Goal: Use online tool/utility: Use online tool/utility

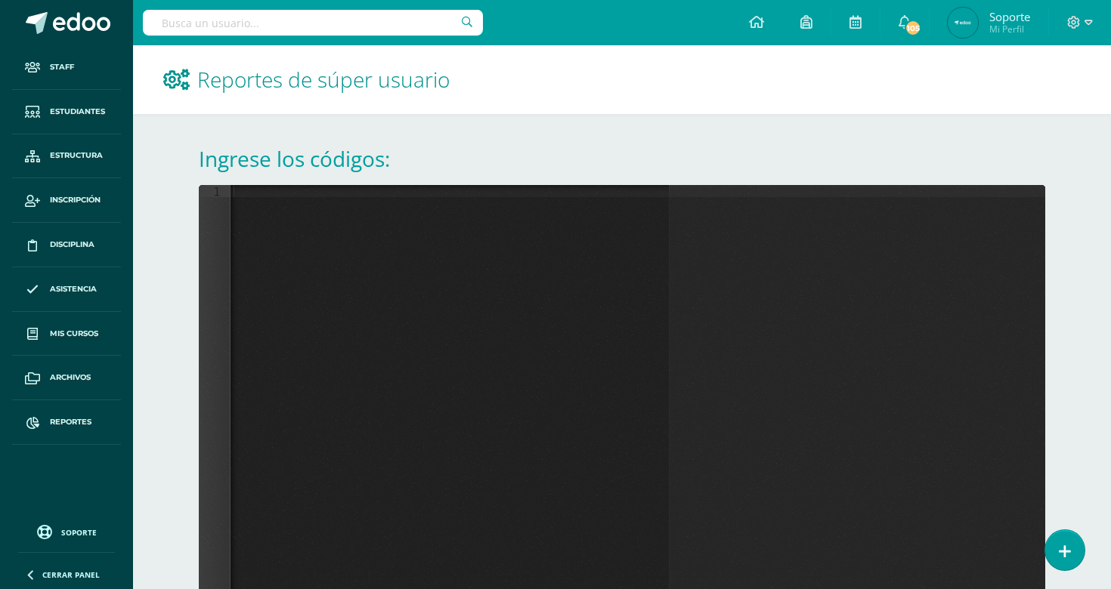
click at [452, 239] on div at bounding box center [637, 424] width 814 height 478
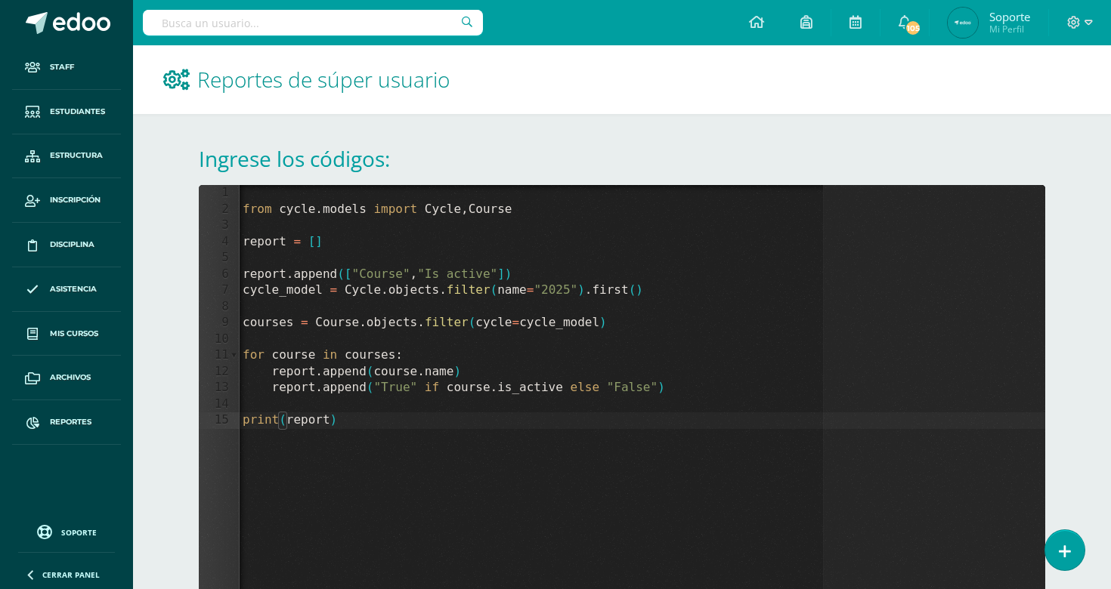
scroll to position [132, 0]
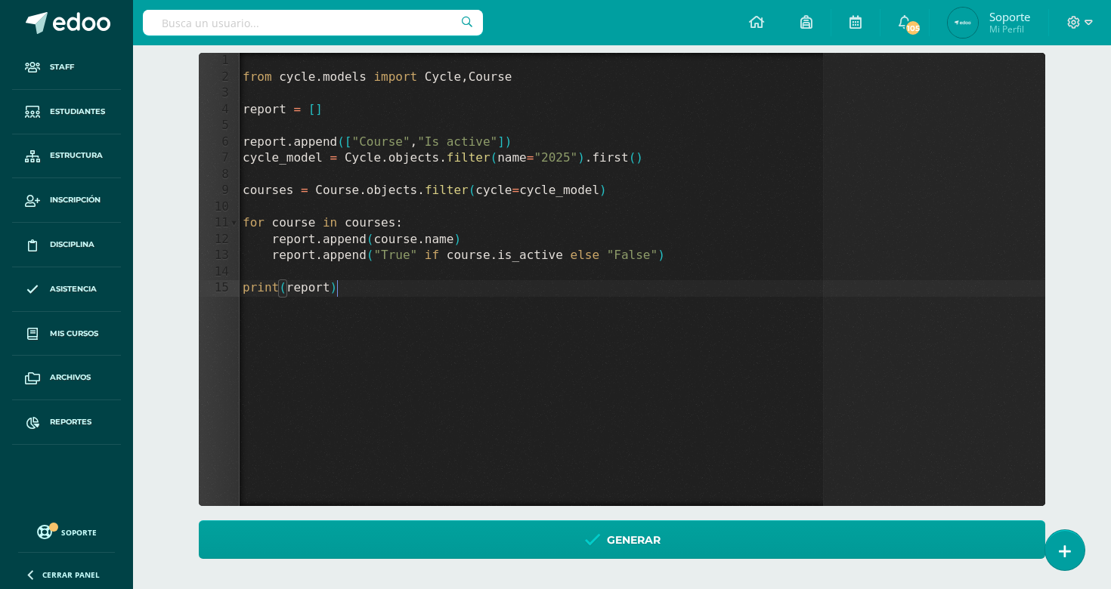
drag, startPoint x: 388, startPoint y: 297, endPoint x: 227, endPoint y: 298, distance: 161.7
click at [229, 297] on div "1 2 3 4 5 6 7 8 9 10 11 12 13 14 15 from cycle . models import Cycle , Course r…" at bounding box center [622, 279] width 846 height 453
click at [299, 285] on div "from cycle . models import Cycle , Course report = [ ] report . append ([ "Cour…" at bounding box center [642, 296] width 805 height 486
click at [336, 285] on textarea at bounding box center [340, 288] width 8 height 17
click at [300, 285] on textarea at bounding box center [304, 288] width 8 height 17
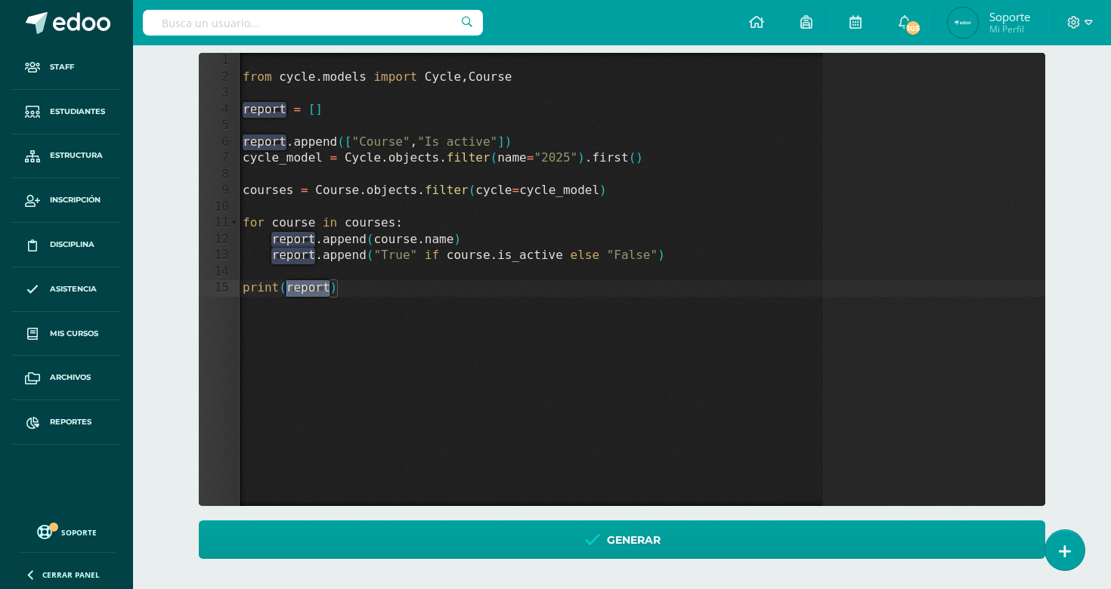
click at [299, 285] on div "1 2 3 4 5 6 7 8 9 10 11 12 13 14 15 from cycle . models import Cycle , Course r…" at bounding box center [622, 279] width 846 height 453
click at [299, 285] on div "from cycle . models import Cycle , Course report = [ ] report . append ([ "Cour…" at bounding box center [642, 296] width 805 height 486
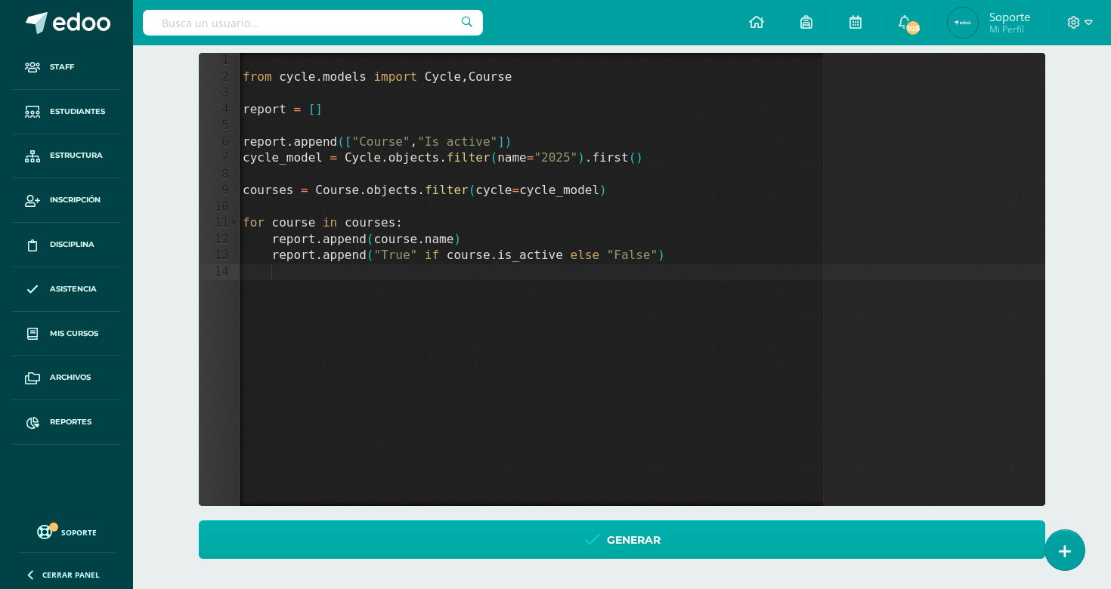
click at [513, 536] on link "Generar" at bounding box center [622, 540] width 846 height 39
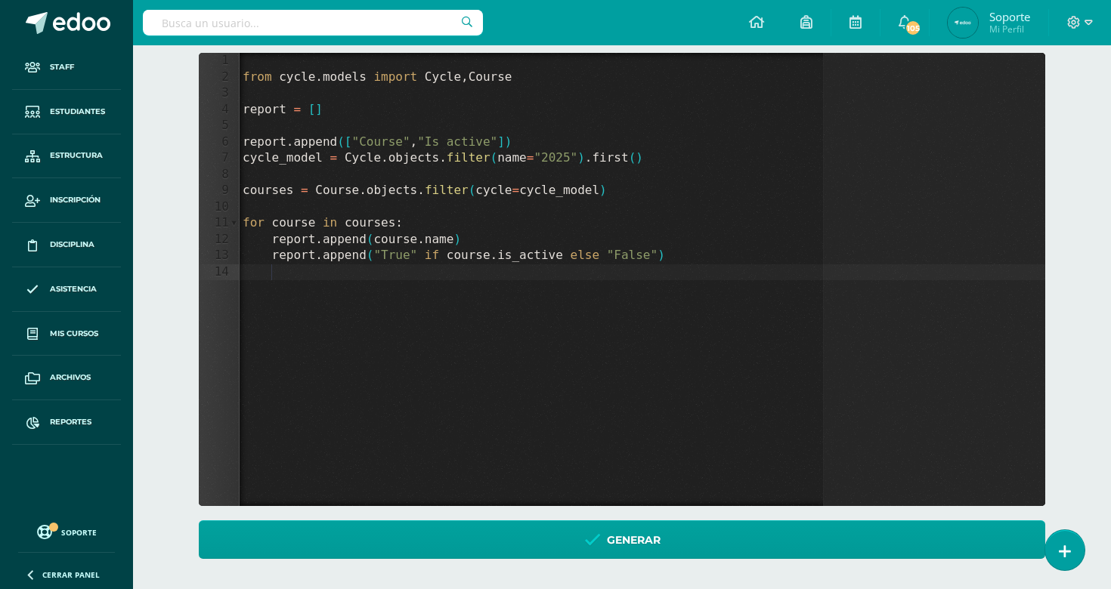
click at [531, 283] on div "from cycle . models import Cycle , Course report = [ ] report . append ([ "Cour…" at bounding box center [642, 296] width 805 height 486
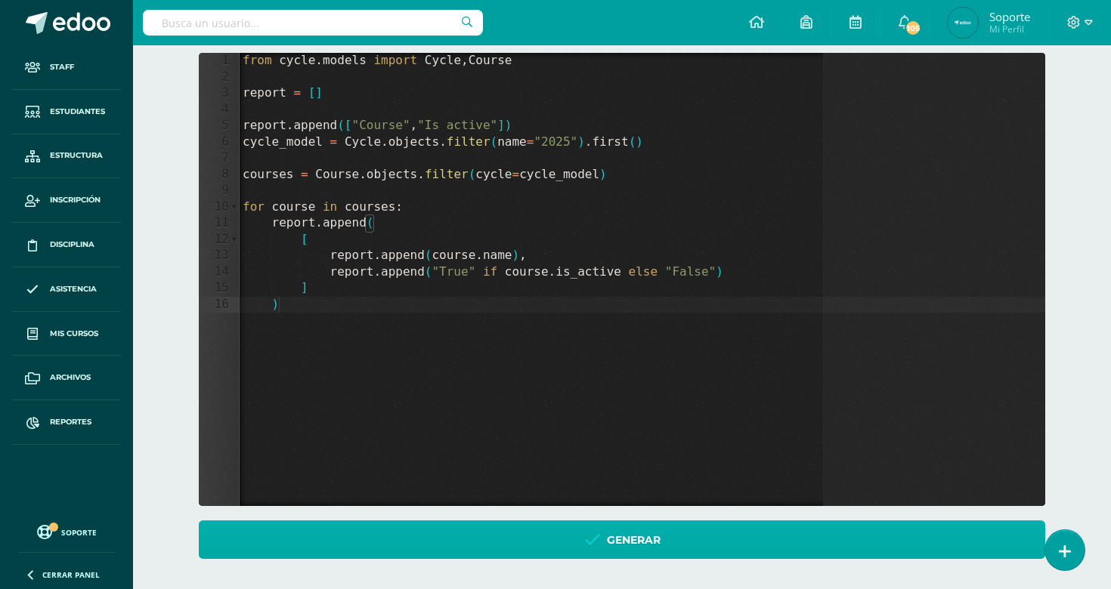
click at [549, 546] on link "Generar" at bounding box center [622, 540] width 846 height 39
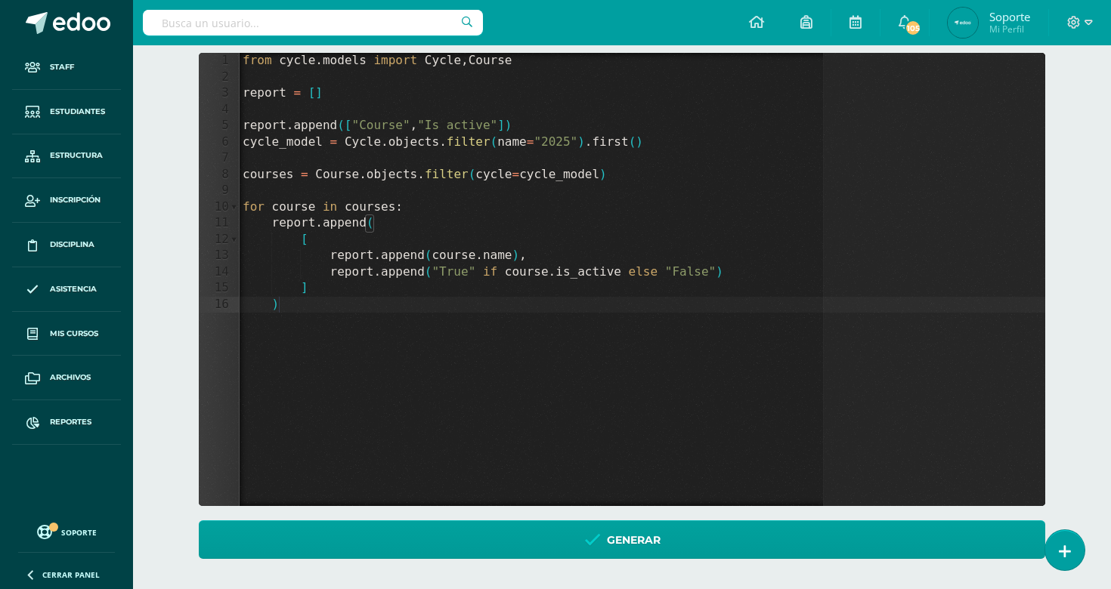
click at [373, 189] on div "from cycle . models import Cycle , Course report = [ ] report . append ([ "Cour…" at bounding box center [642, 296] width 805 height 486
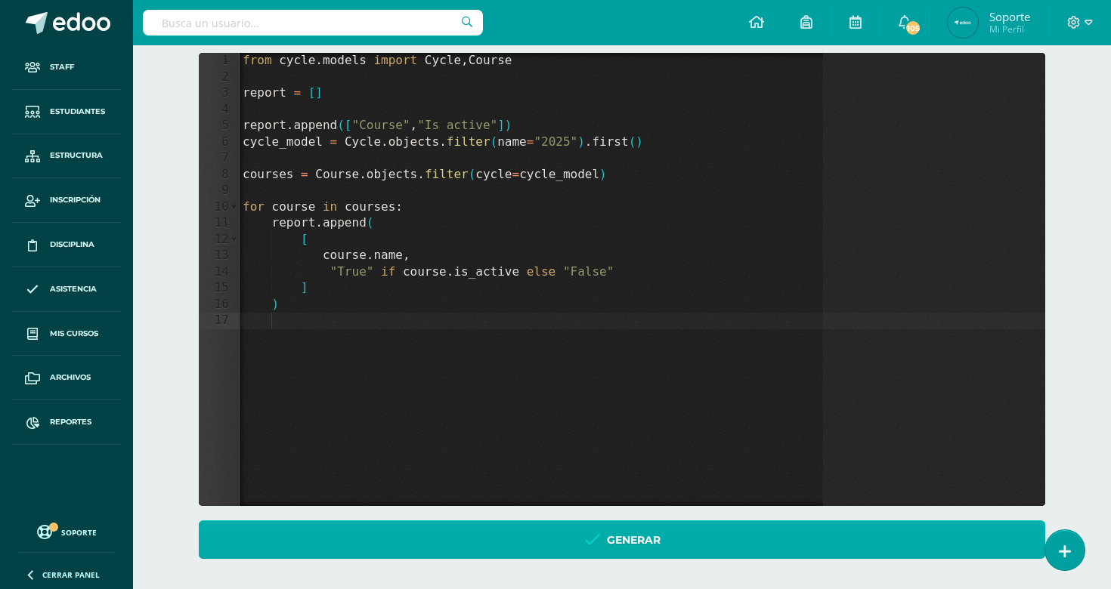
click at [675, 552] on link "Generar" at bounding box center [622, 540] width 846 height 39
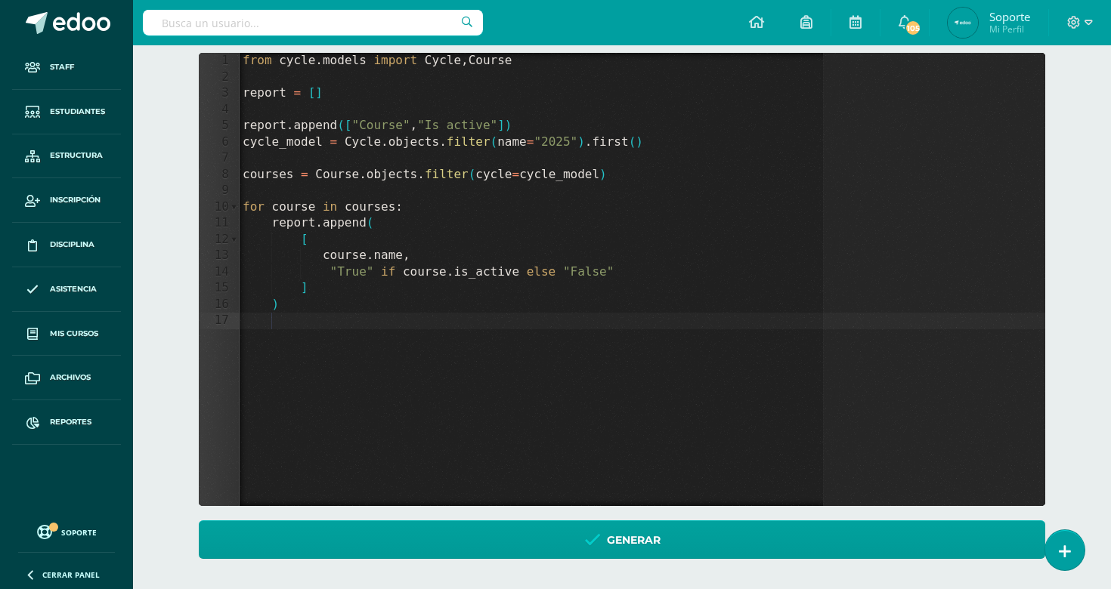
click at [419, 191] on div "from cycle . models import Cycle , Course report = [ ] report . append ([ "Cour…" at bounding box center [642, 296] width 805 height 486
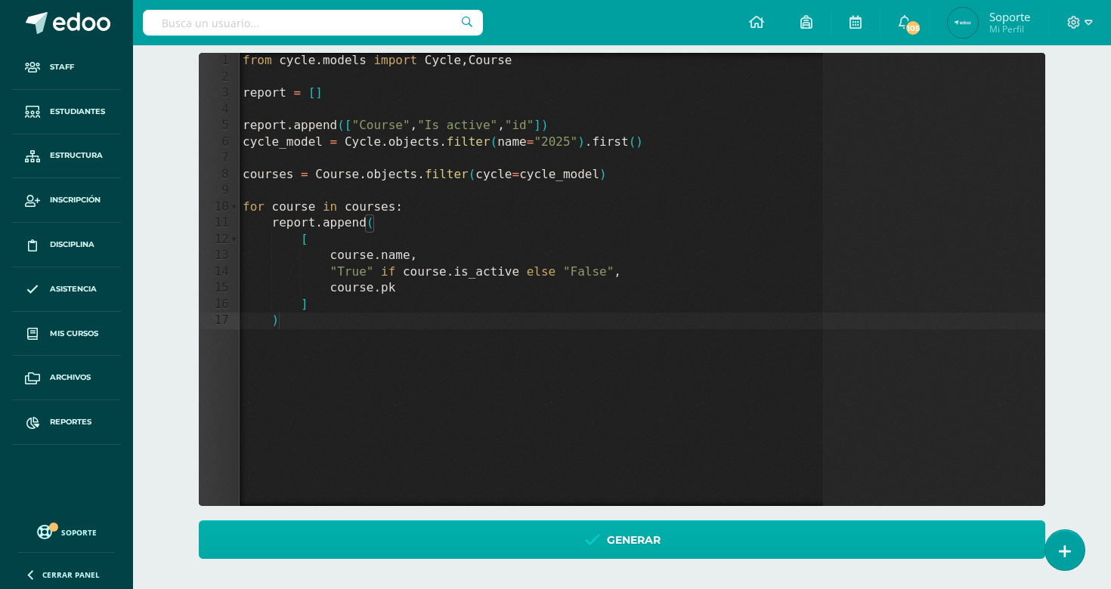
click at [442, 546] on link "Generar" at bounding box center [622, 540] width 846 height 39
